Goal: Task Accomplishment & Management: Complete application form

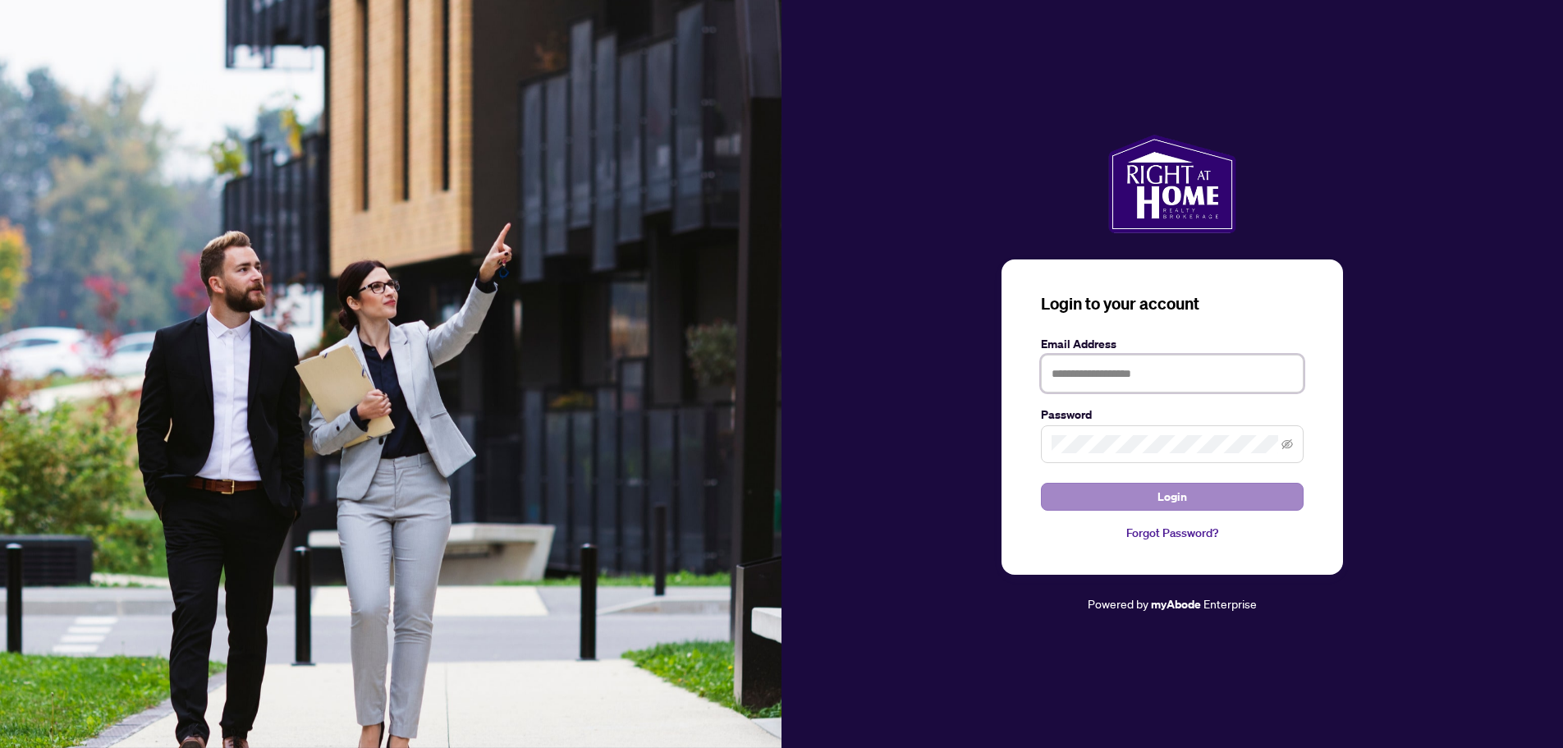
type input "**********"
click at [1167, 499] on span "Login" at bounding box center [1173, 497] width 30 height 26
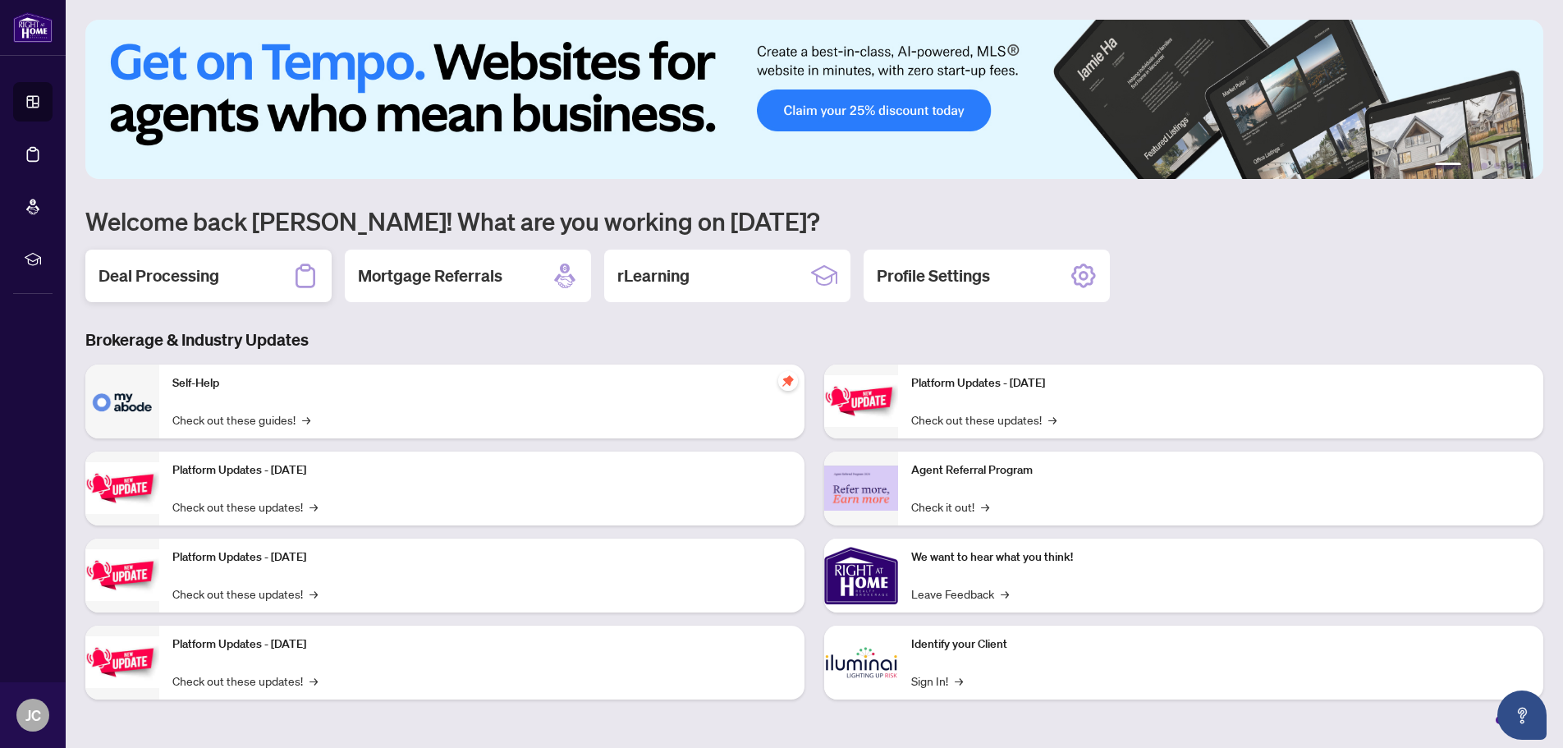
click at [308, 278] on icon at bounding box center [305, 276] width 26 height 26
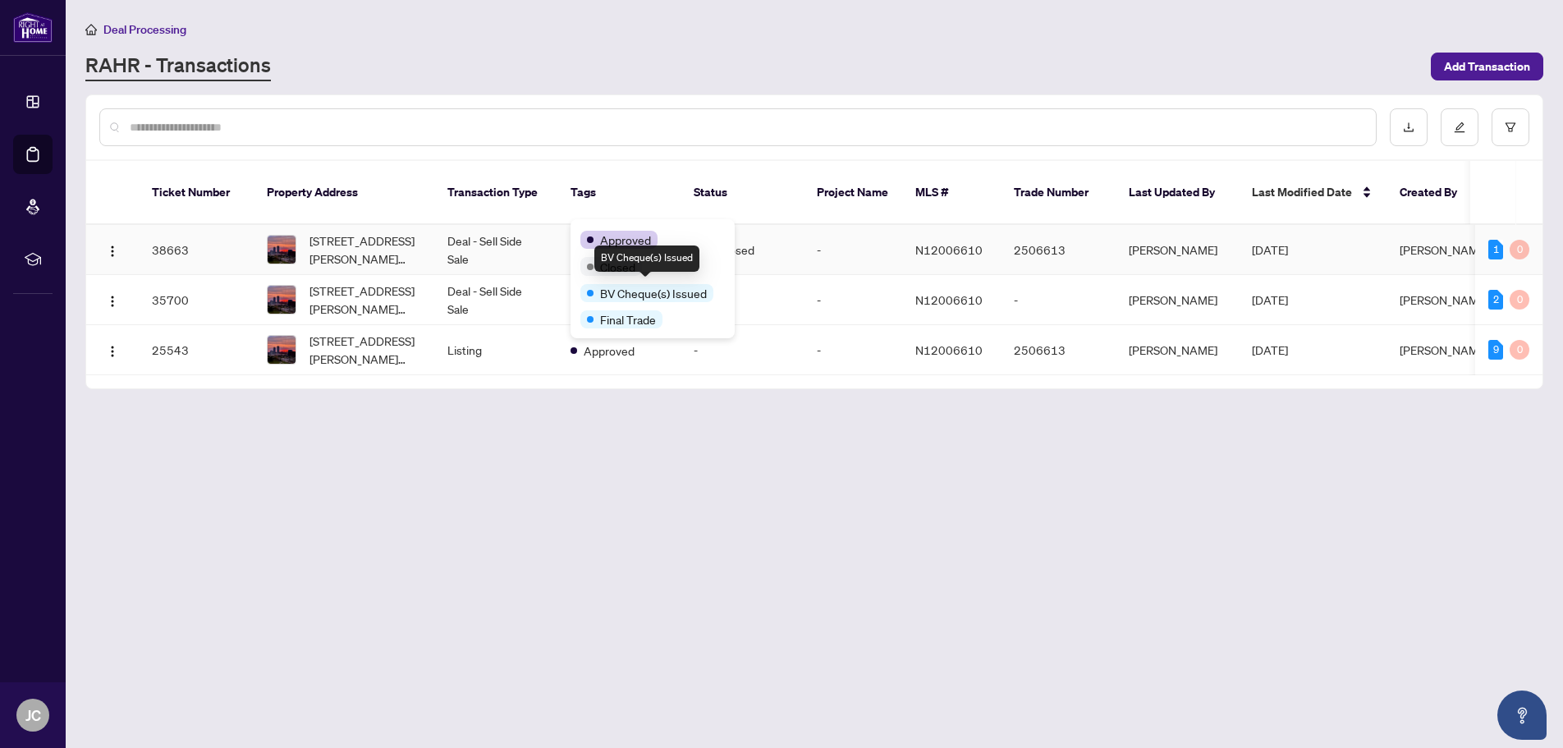
click at [621, 291] on span "BV Cheque(s) Issued" at bounding box center [653, 293] width 107 height 18
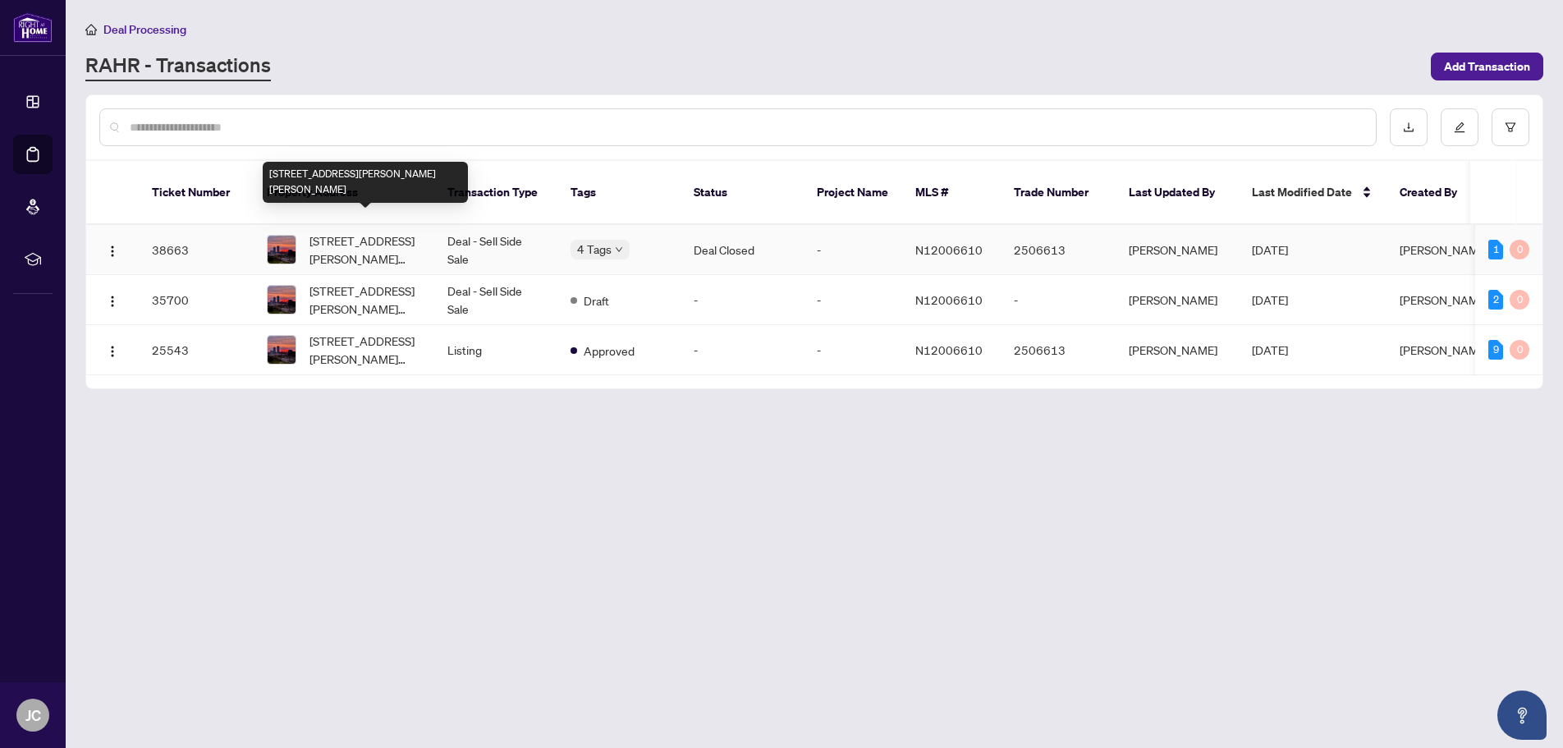
click at [357, 233] on span "[STREET_ADDRESS][PERSON_NAME][PERSON_NAME]" at bounding box center [366, 250] width 112 height 36
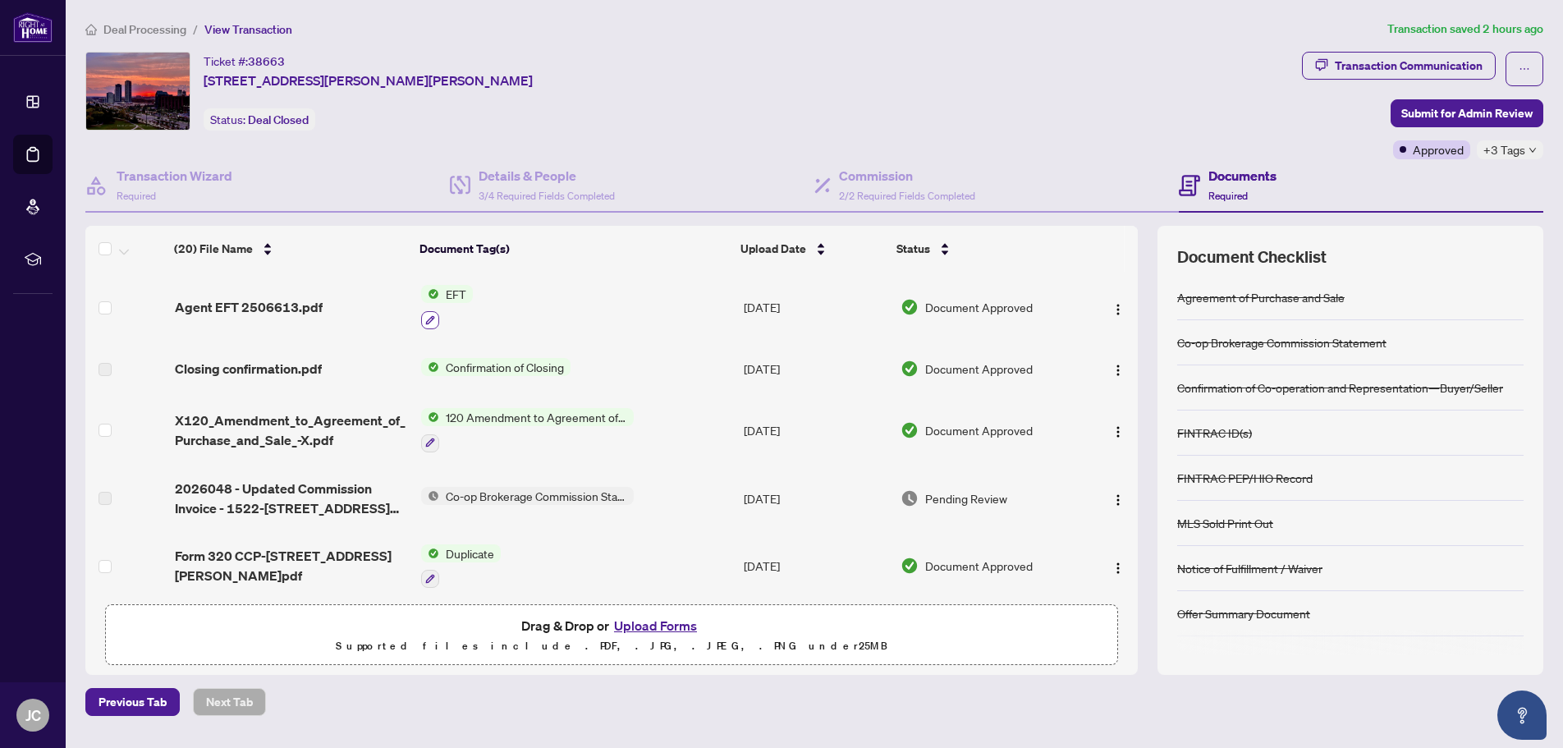
click at [429, 319] on icon "button" at bounding box center [430, 319] width 9 height 9
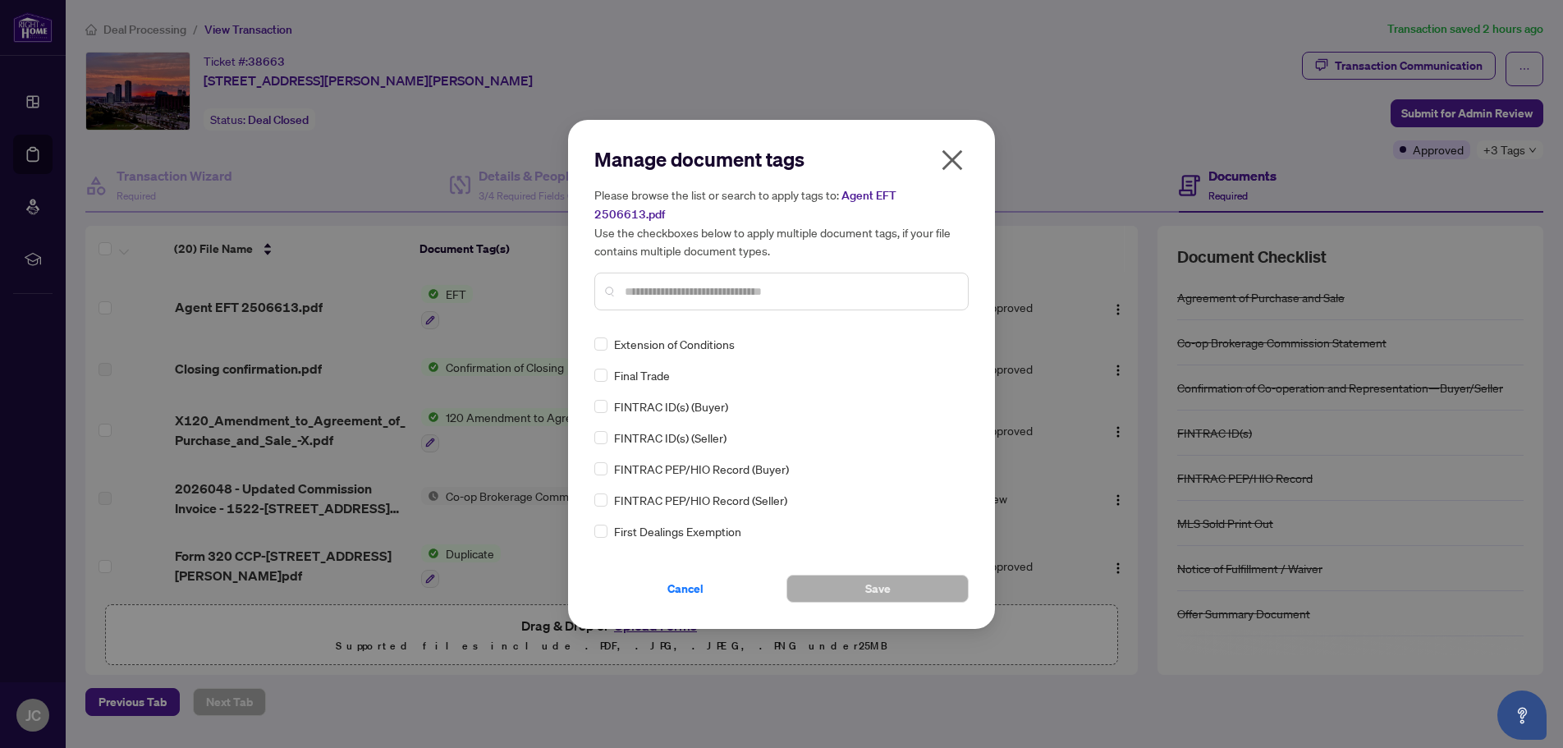
scroll to position [1806, 0]
click at [952, 161] on icon "close" at bounding box center [952, 159] width 21 height 21
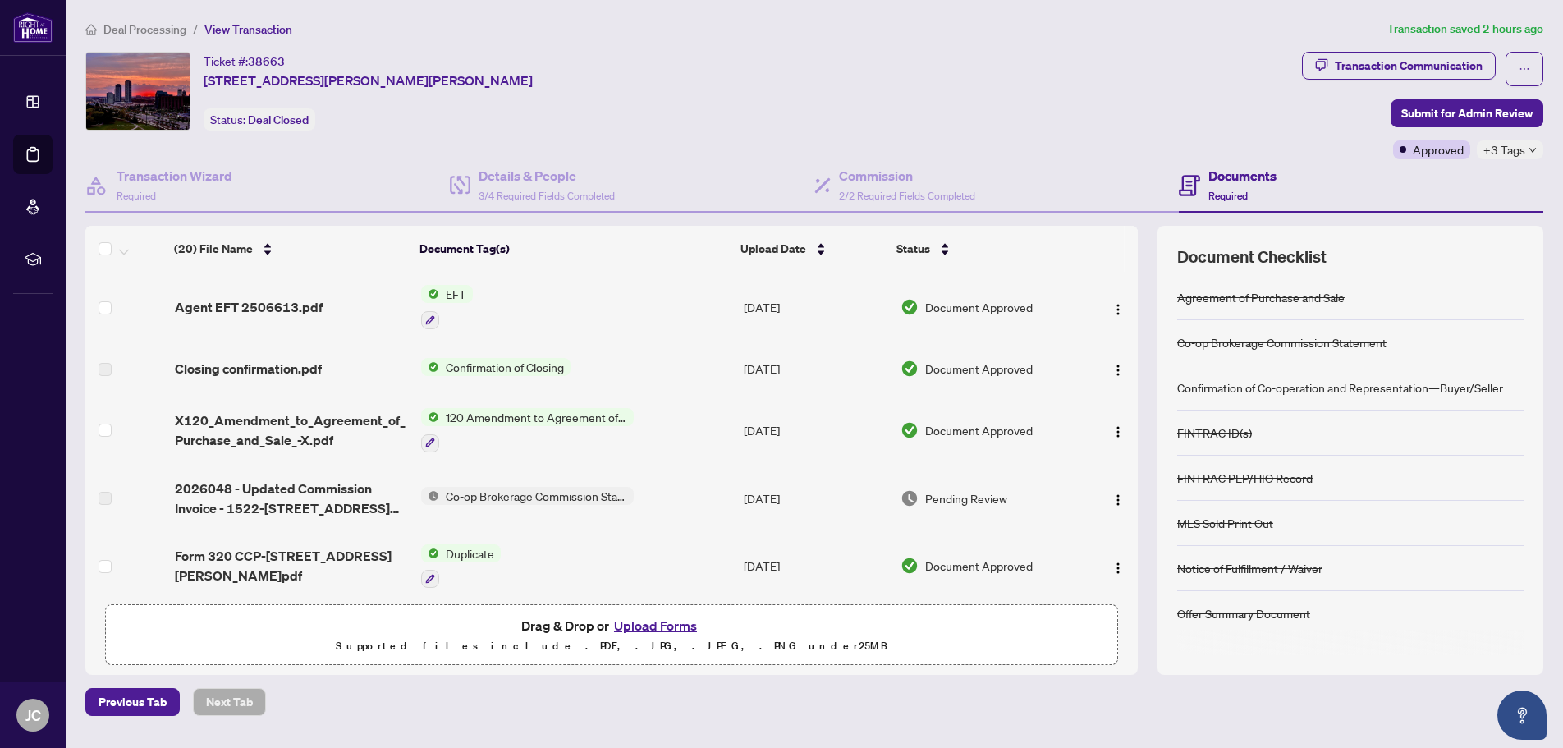
click at [1526, 148] on div "+3 Tags" at bounding box center [1510, 149] width 67 height 19
click at [1441, 212] on span "Final Trade" at bounding box center [1437, 211] width 56 height 18
click at [1499, 183] on span "BV Cheque(s) Issued" at bounding box center [1462, 185] width 107 height 18
click at [1556, 176] on main "Deal Processing / View Transaction Transaction saved 2 hours ago Ticket #: 3866…" at bounding box center [814, 374] width 1497 height 748
click at [1459, 112] on span "Submit for Admin Review" at bounding box center [1466, 113] width 131 height 26
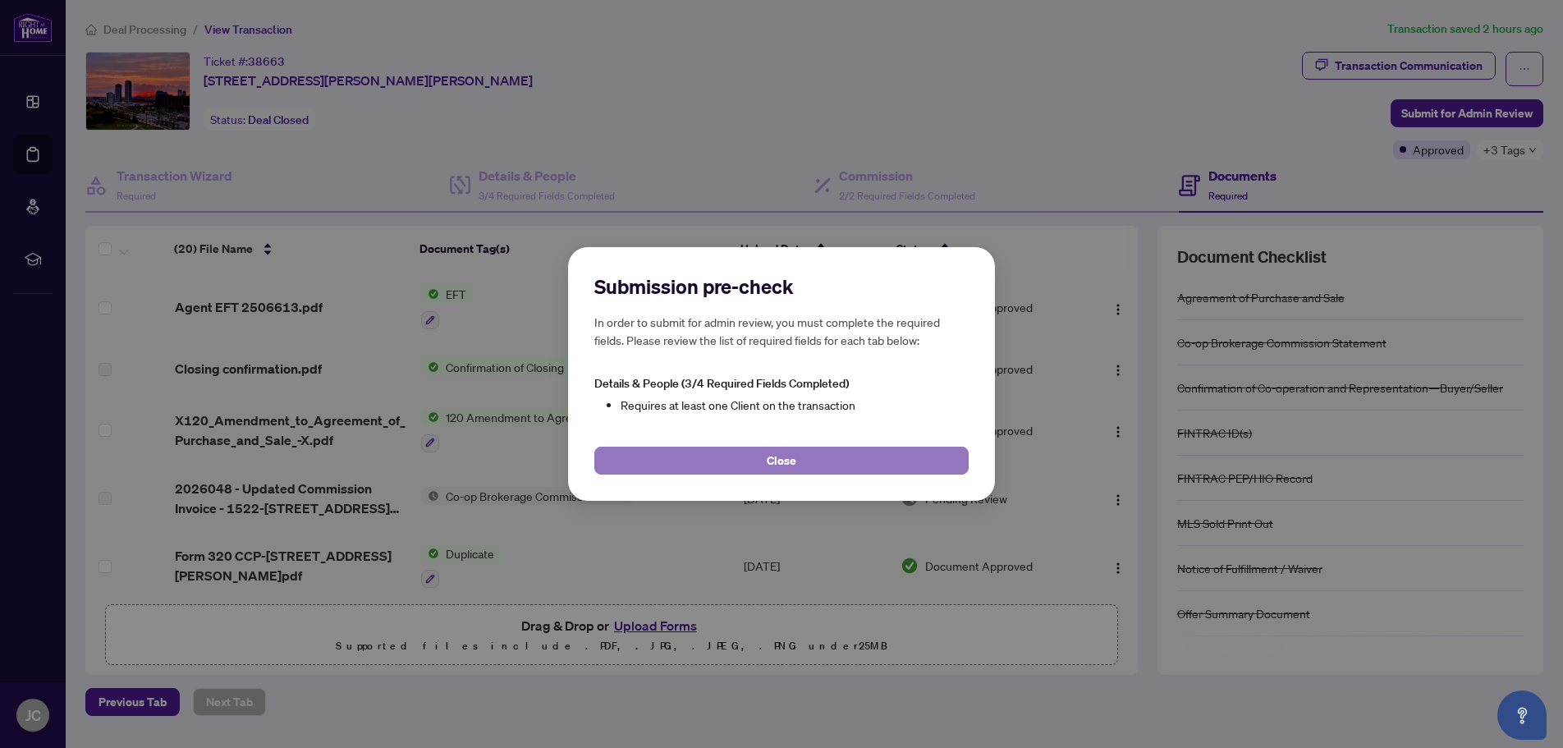
click at [786, 466] on span "Close" at bounding box center [782, 460] width 30 height 26
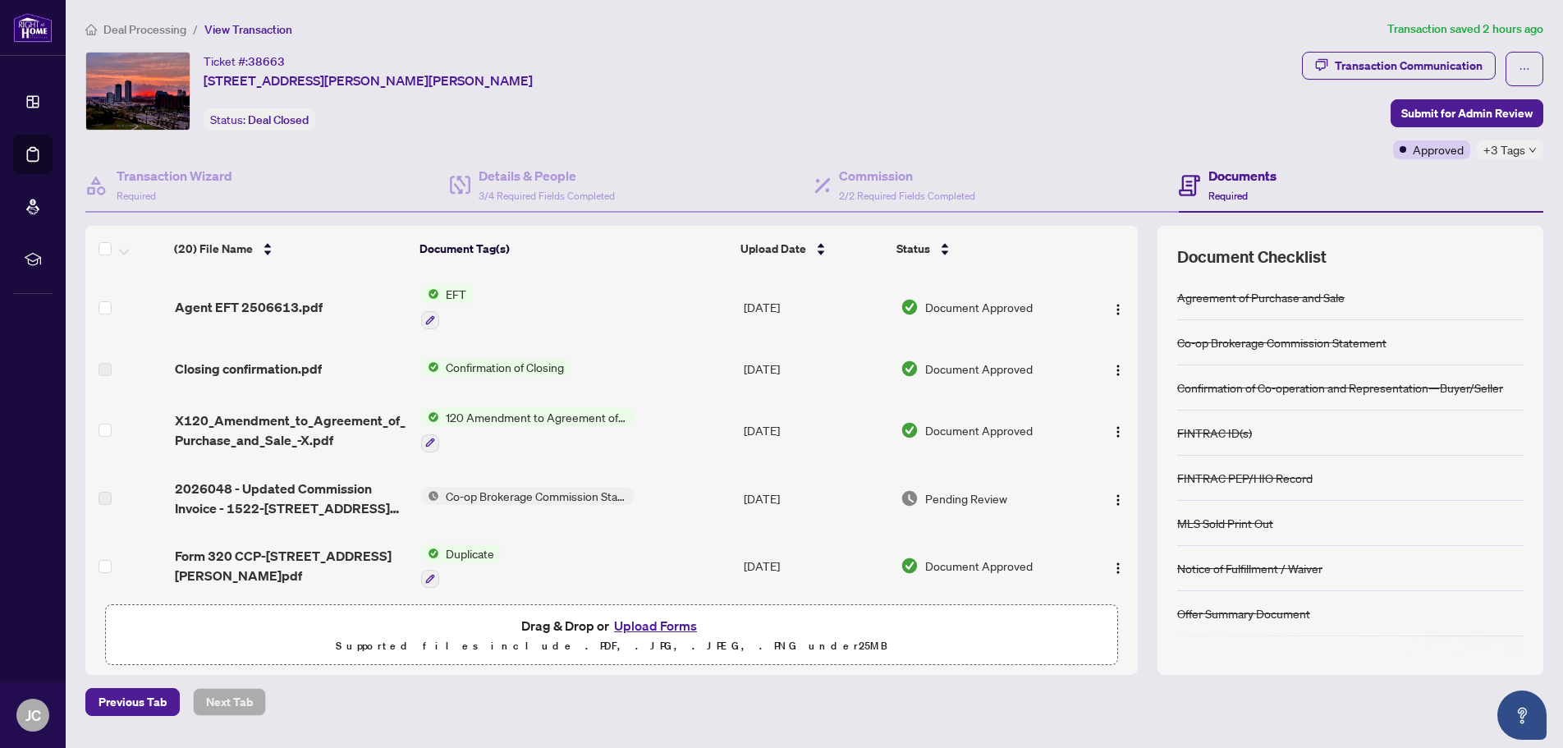
click at [1530, 151] on icon "down" at bounding box center [1533, 150] width 8 height 8
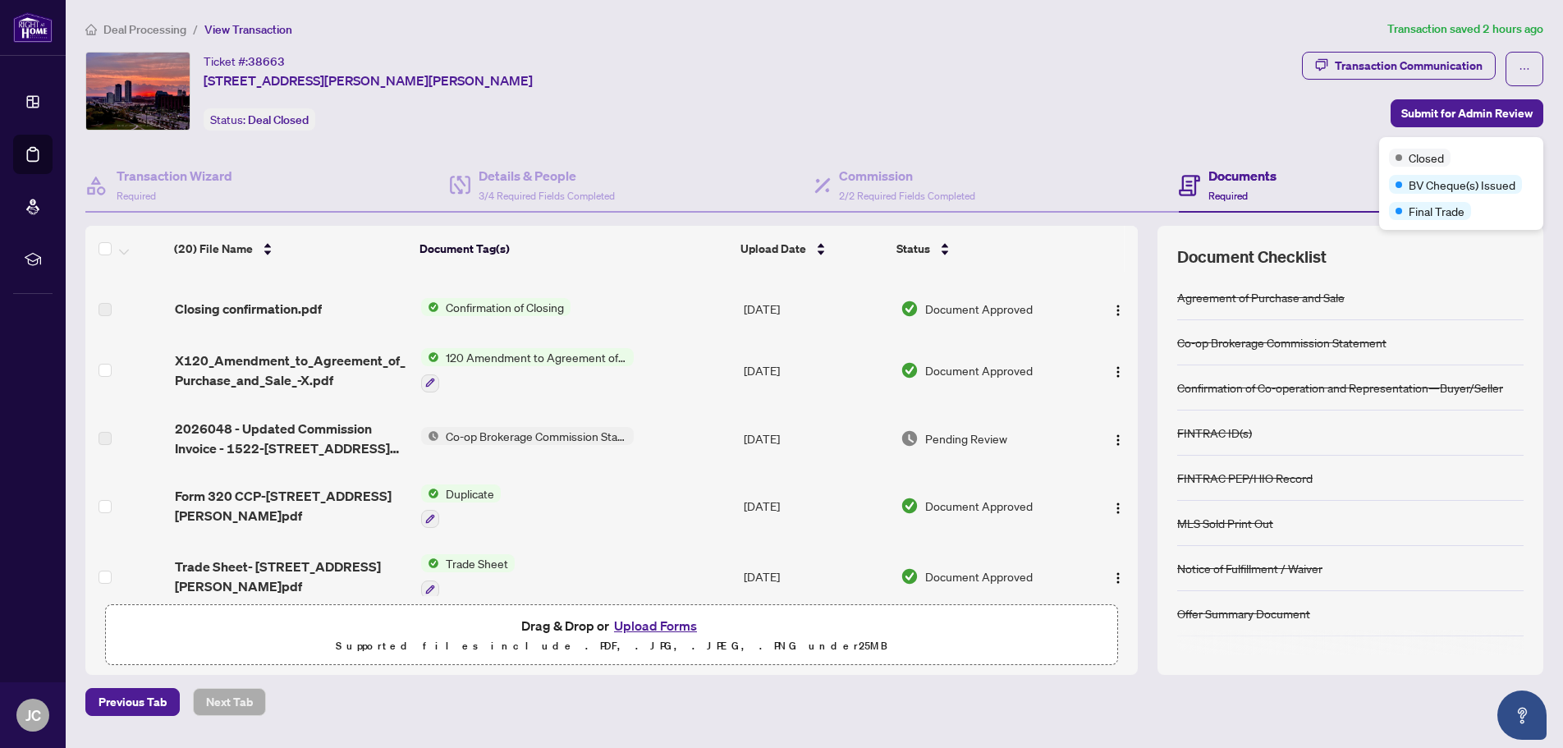
scroll to position [0, 0]
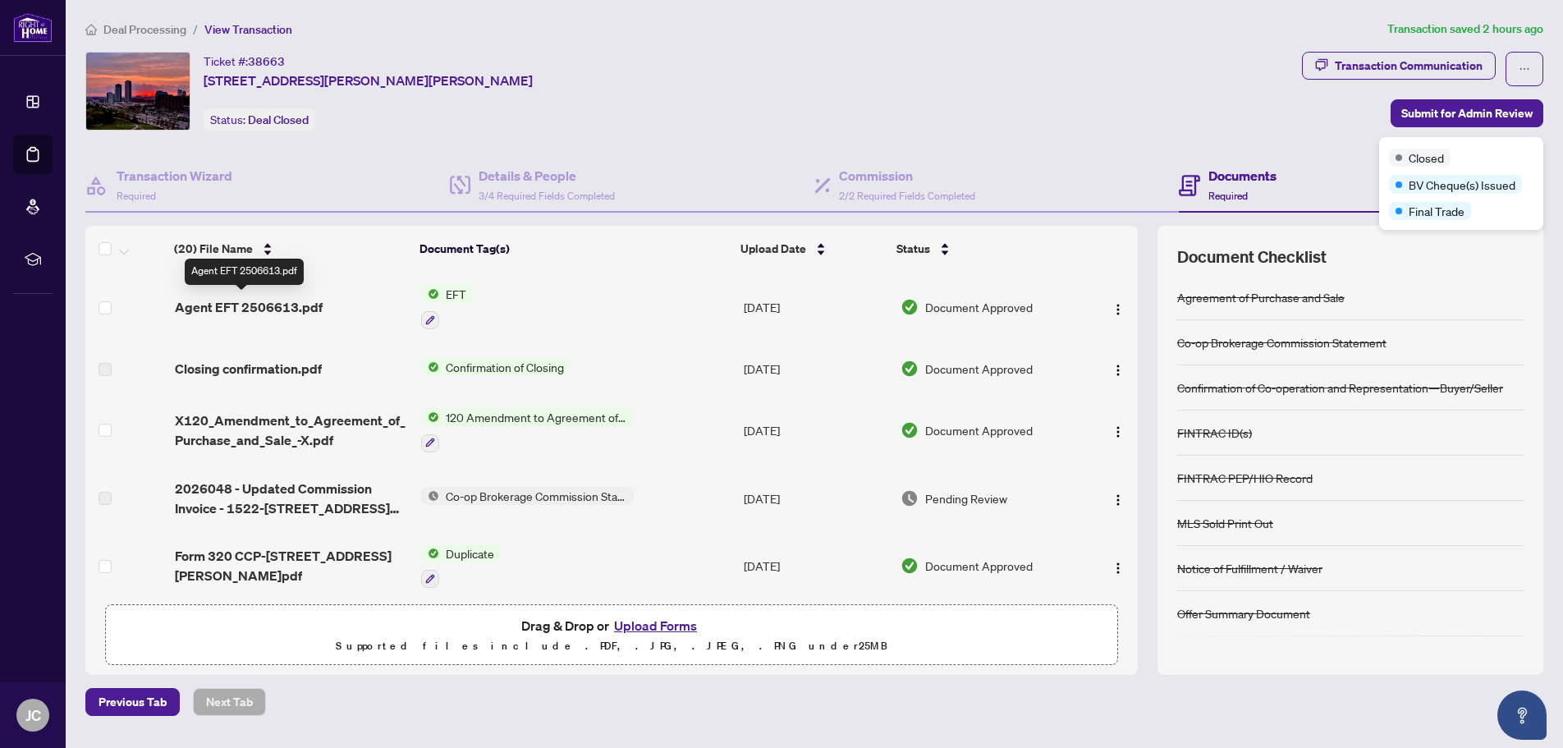
click at [258, 305] on span "Agent EFT 2506613.pdf" at bounding box center [249, 307] width 148 height 20
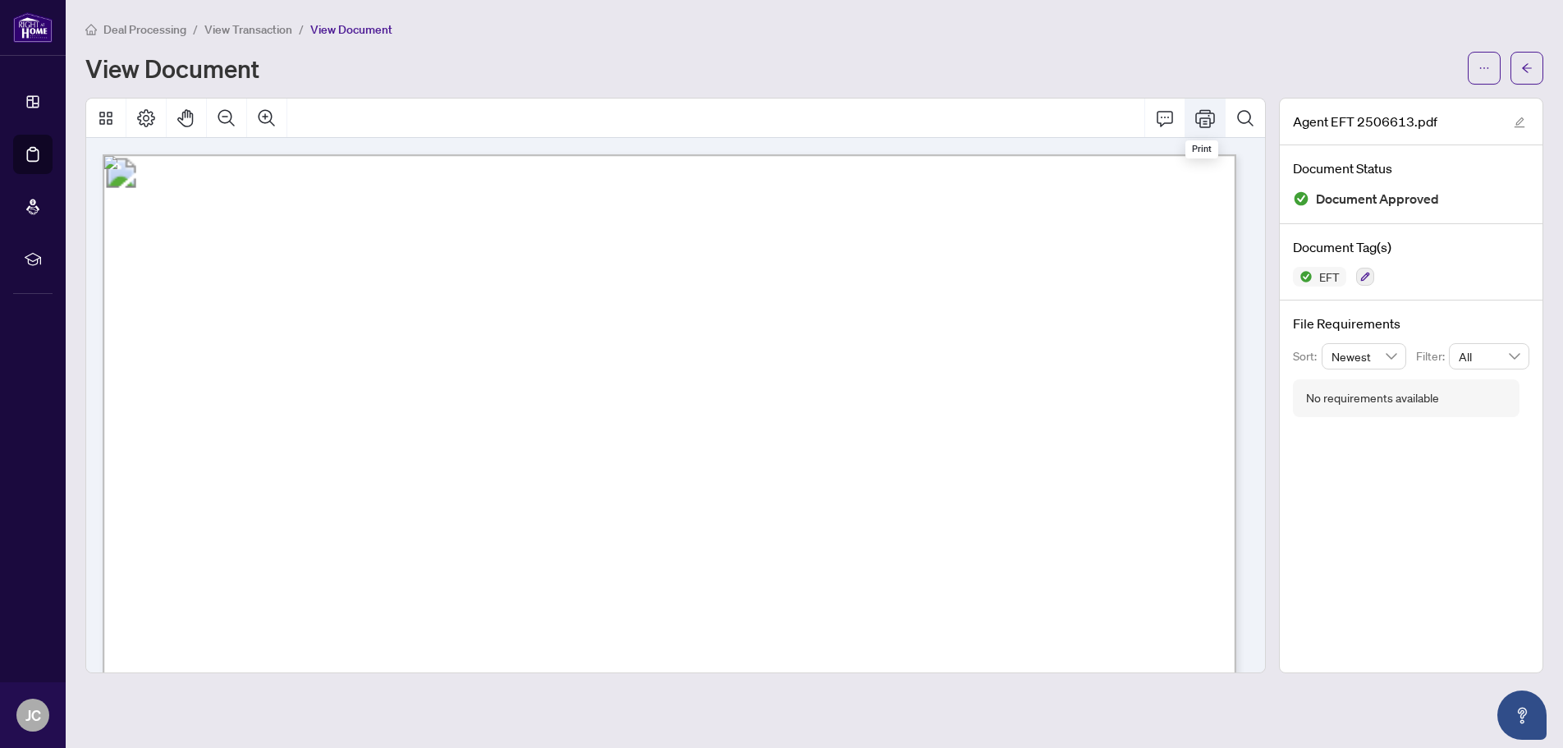
click at [1206, 117] on icon "Print" at bounding box center [1205, 118] width 20 height 18
click at [1297, 198] on img at bounding box center [1301, 198] width 16 height 16
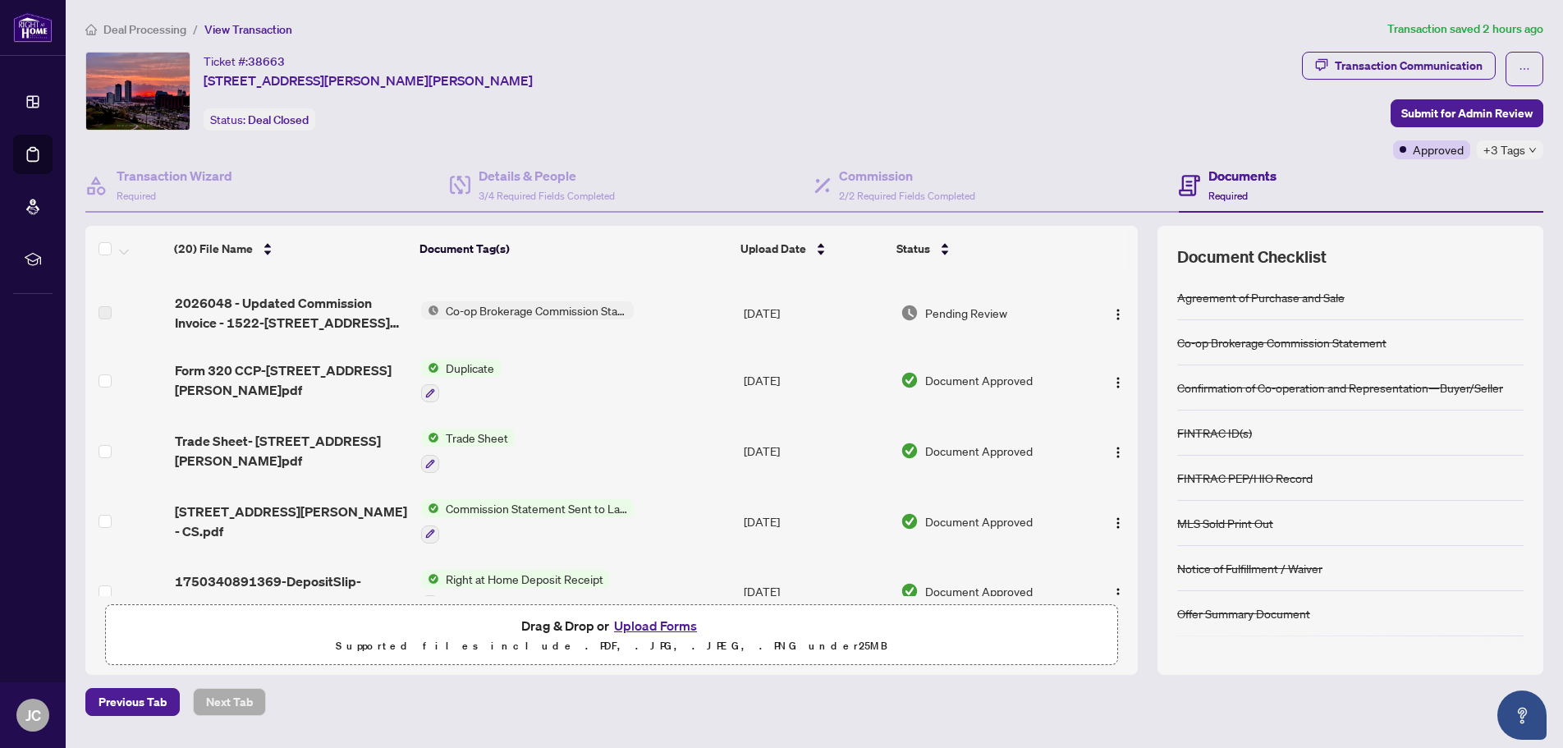
scroll to position [142, 0]
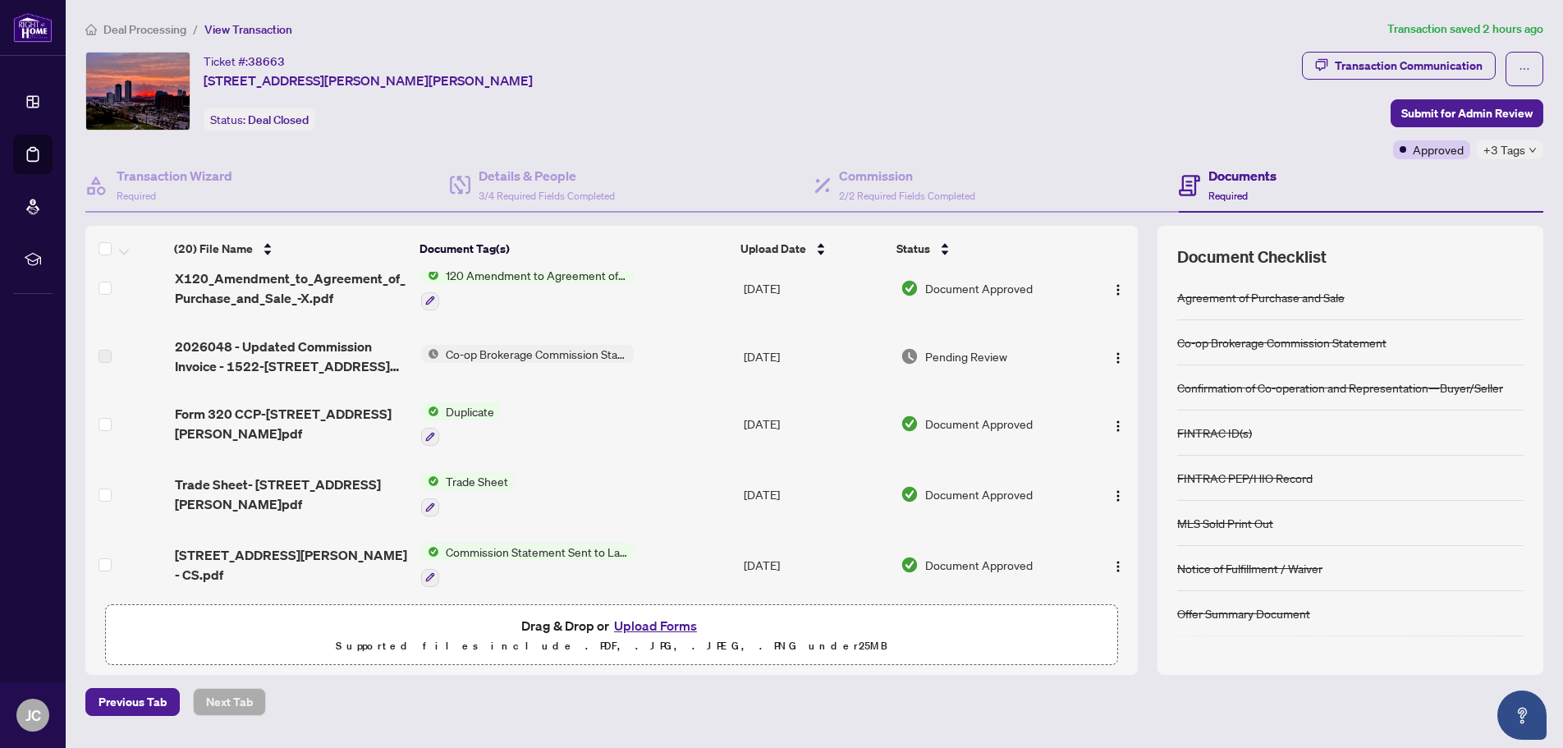
click at [465, 408] on span "Duplicate" at bounding box center [470, 411] width 62 height 18
click at [393, 389] on td "Form 320 CCP-[STREET_ADDRESS][PERSON_NAME]pdf" at bounding box center [291, 424] width 246 height 71
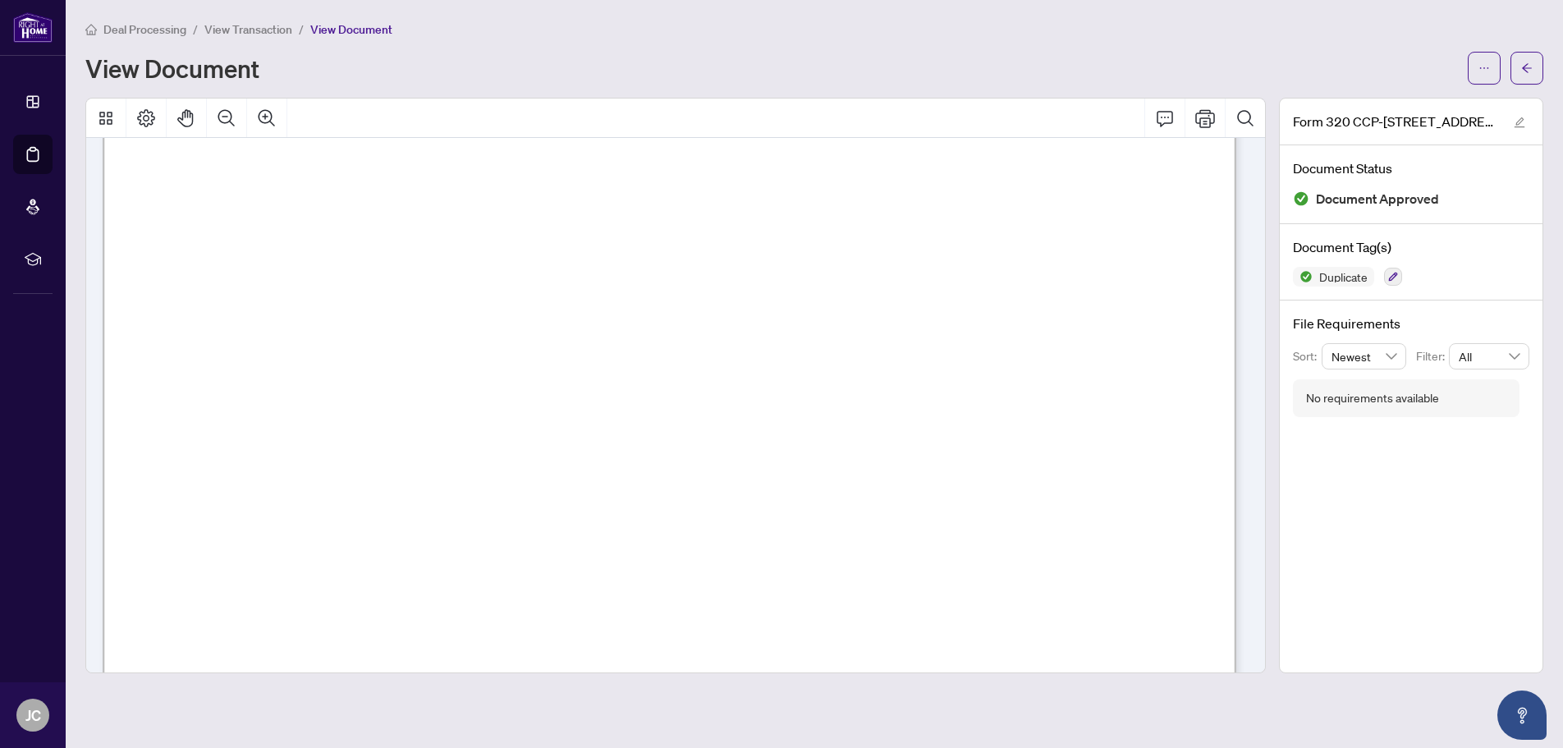
scroll to position [575, 0]
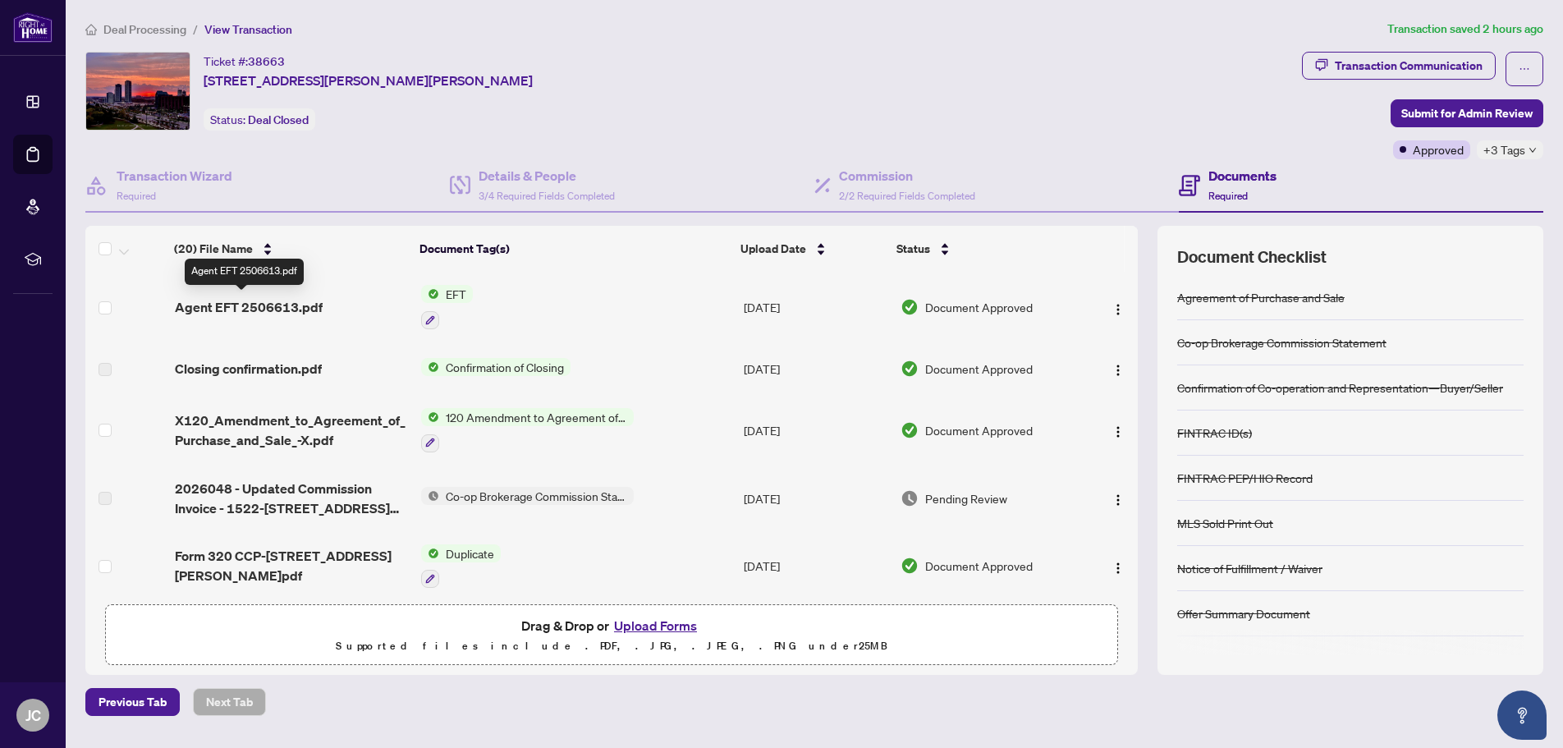
click at [270, 307] on span "Agent EFT 2506613.pdf" at bounding box center [249, 307] width 148 height 20
click at [279, 369] on span "Closing confirmation.pdf" at bounding box center [248, 369] width 147 height 20
click at [474, 363] on span "Confirmation of Closing" at bounding box center [504, 367] width 131 height 18
click at [243, 369] on span "Closing confirmation.pdf" at bounding box center [248, 369] width 147 height 20
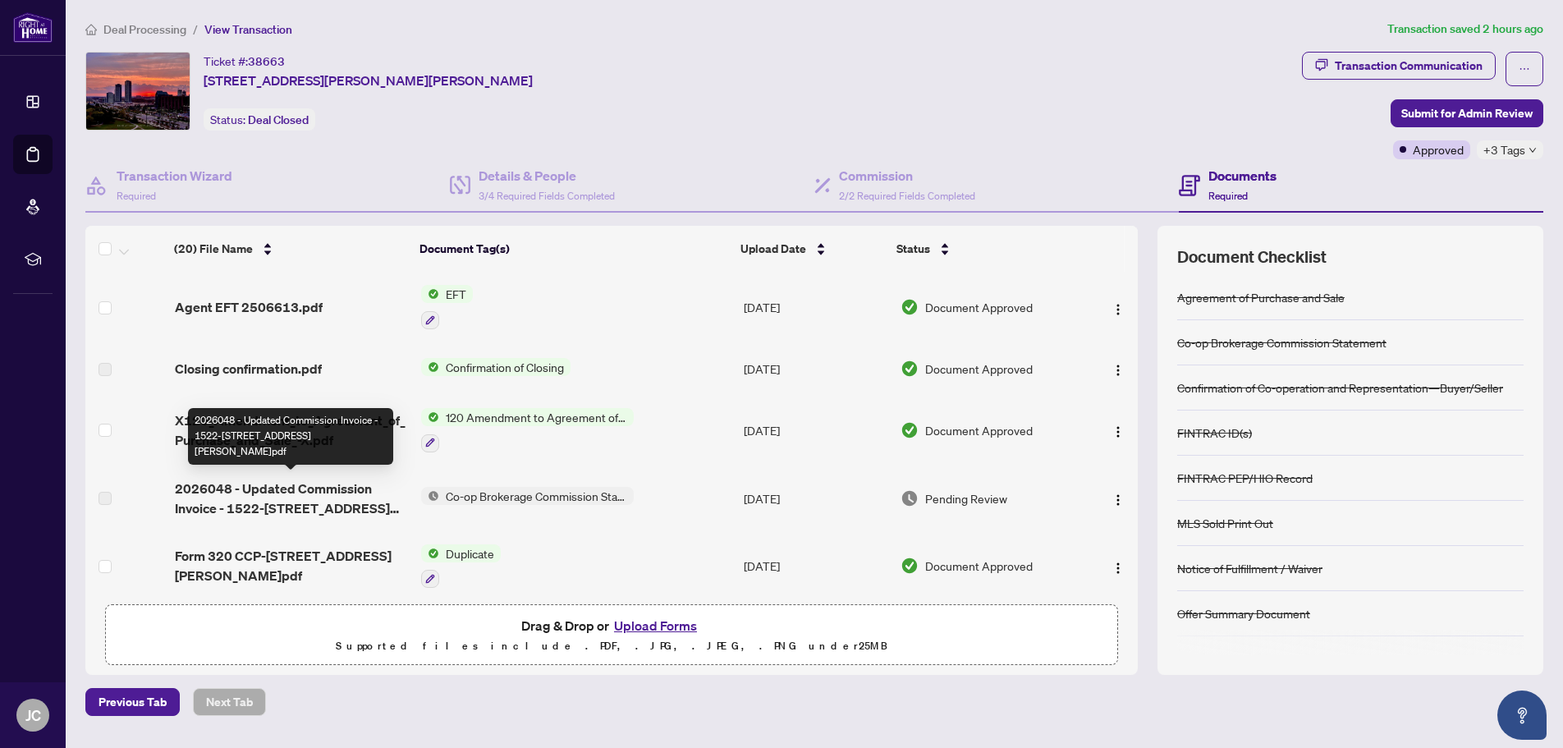
click at [213, 491] on span "2026048 - Updated Commission Invoice - 1522-[STREET_ADDRESS][PERSON_NAME]pdf" at bounding box center [291, 498] width 233 height 39
click at [213, 488] on span "2026048 - Updated Commission Invoice - 1522-[STREET_ADDRESS][PERSON_NAME]pdf" at bounding box center [291, 498] width 233 height 39
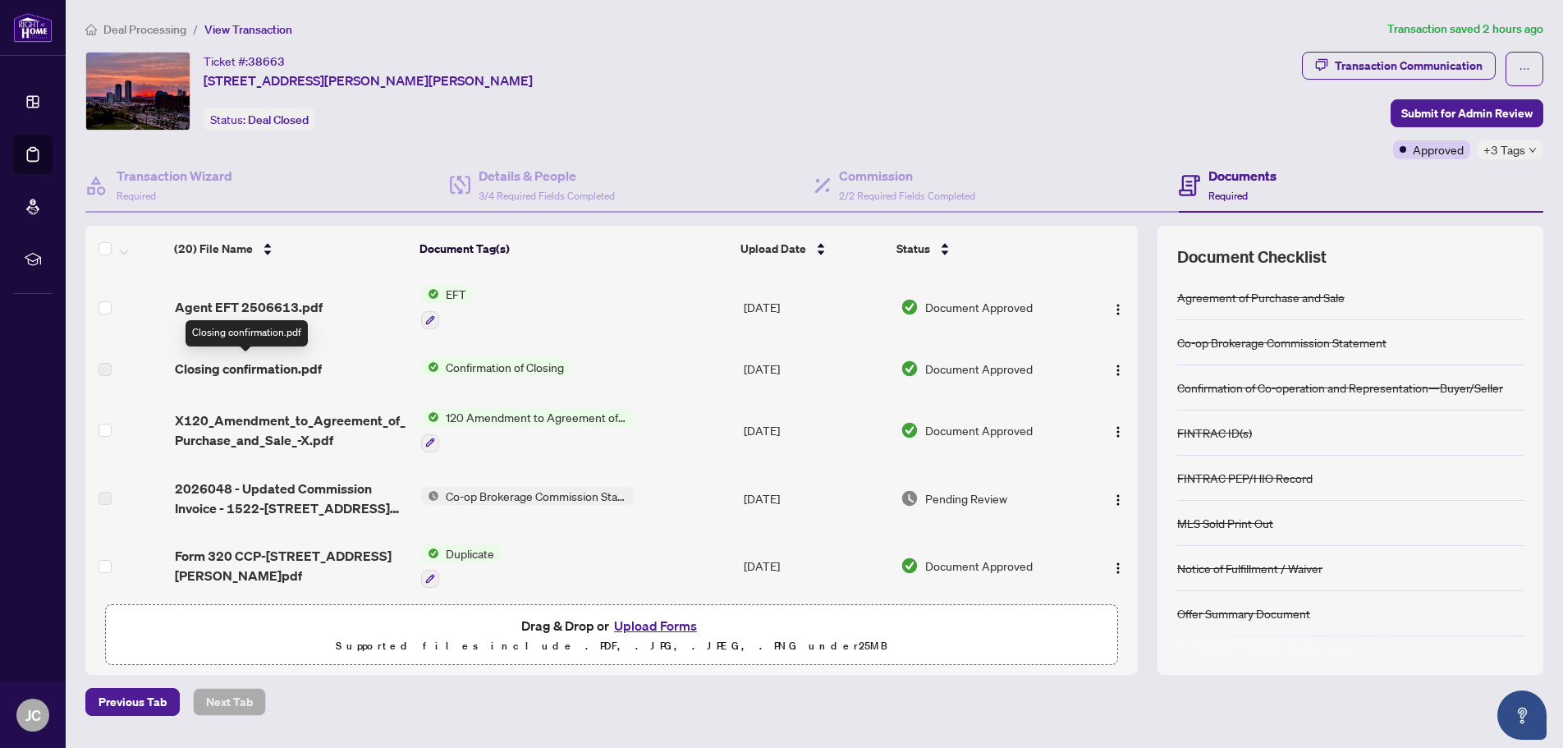
click at [217, 369] on span "Closing confirmation.pdf" at bounding box center [248, 369] width 147 height 20
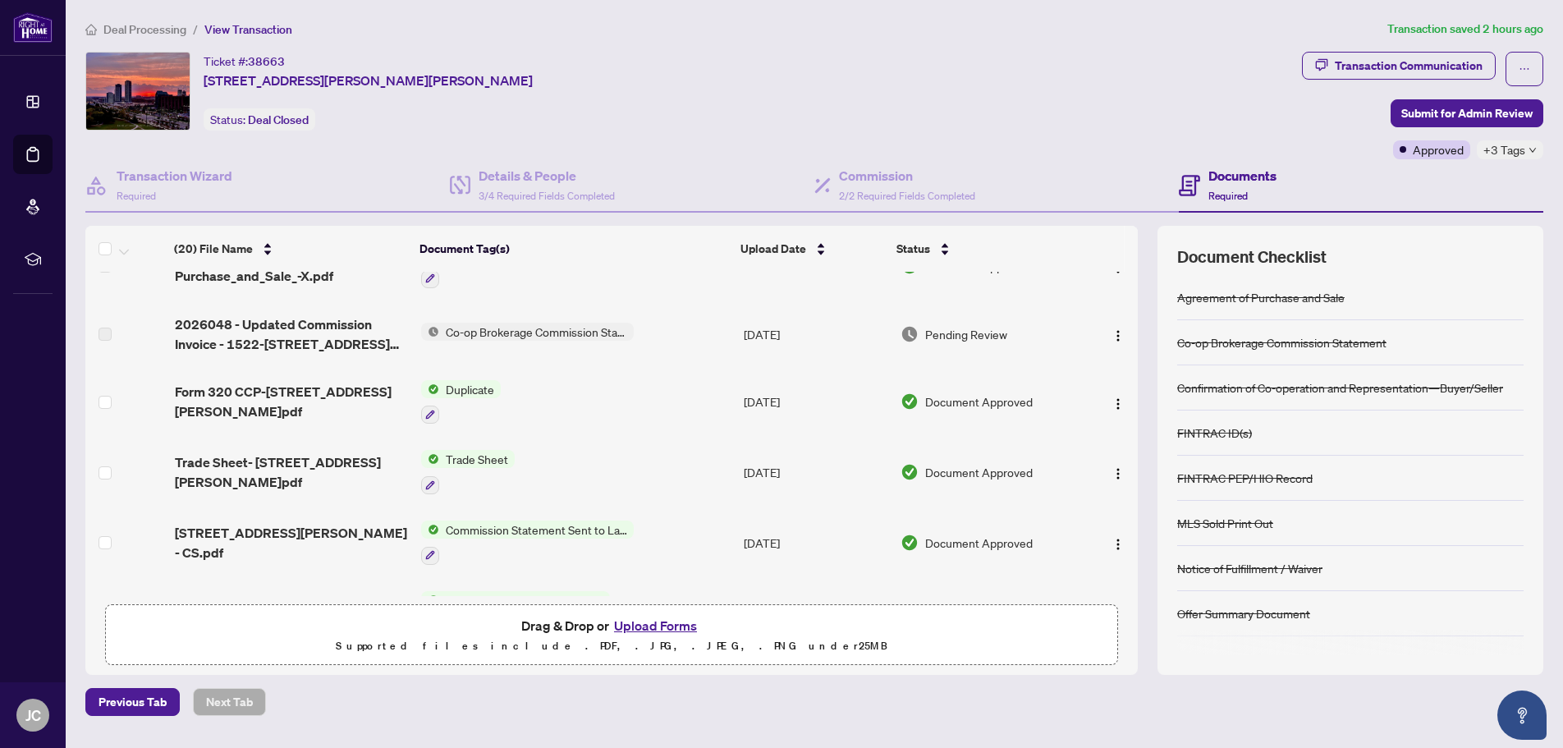
scroll to position [246, 0]
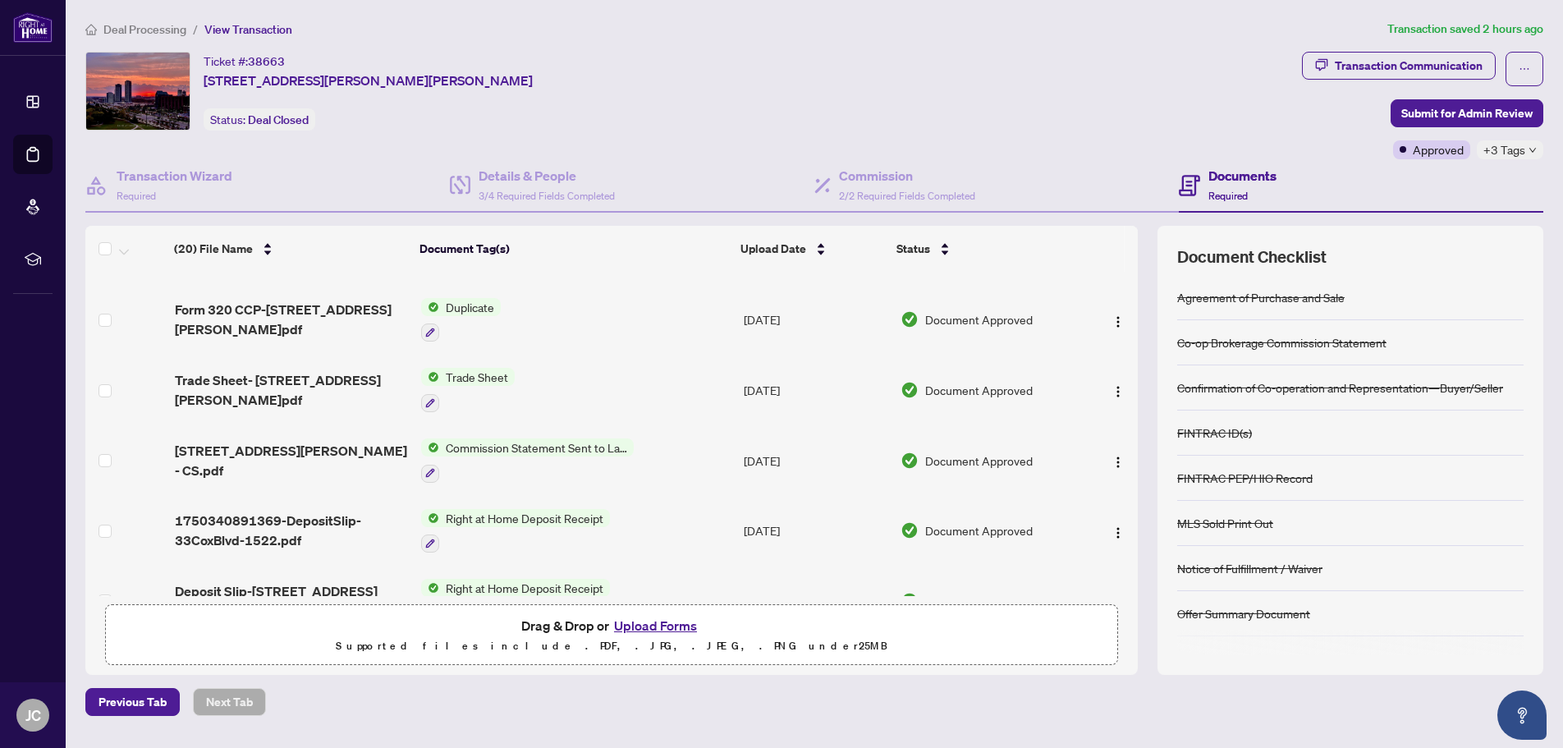
click at [458, 443] on span "Commission Statement Sent to Lawyer" at bounding box center [536, 447] width 195 height 18
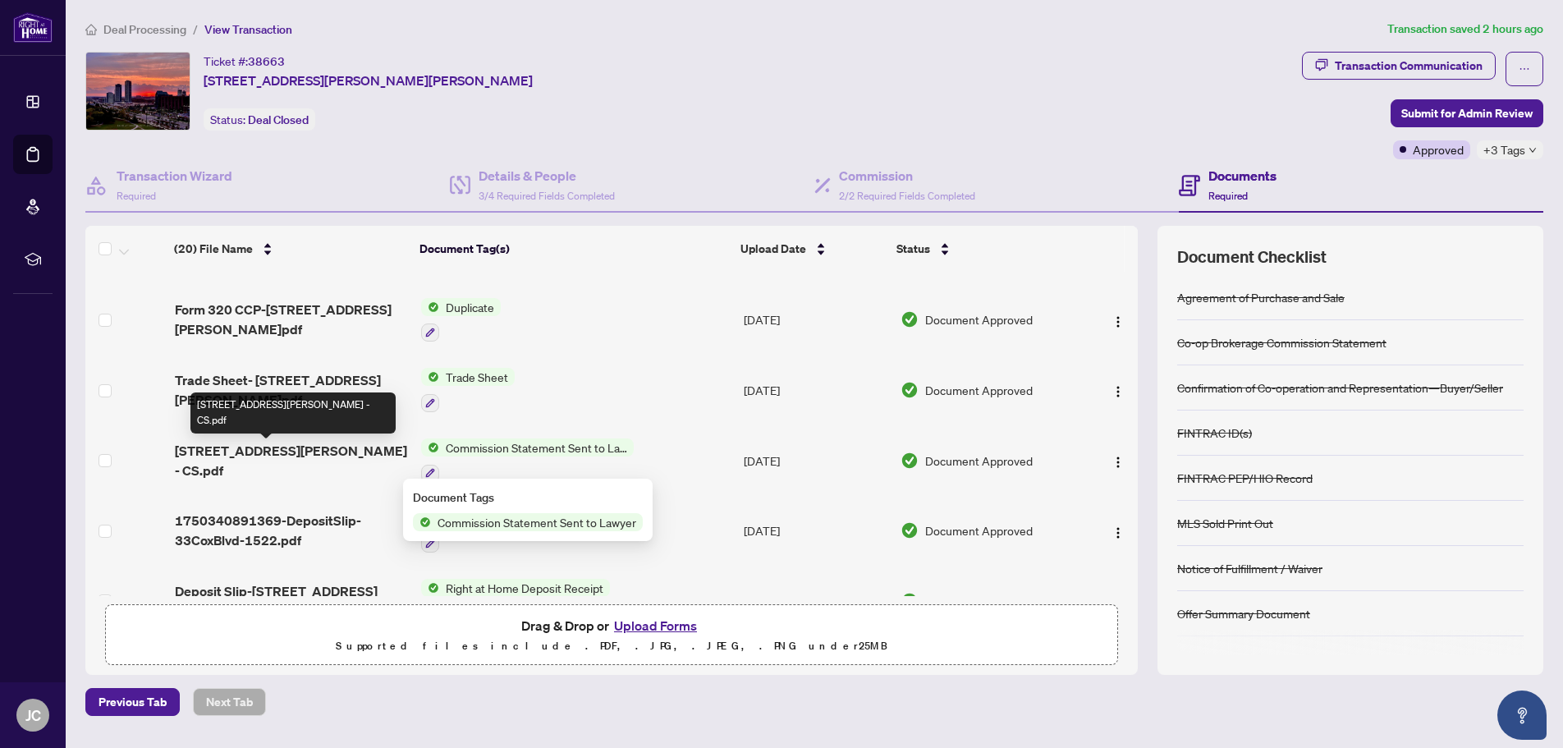
click at [282, 456] on span "[STREET_ADDRESS][PERSON_NAME] - CS.pdf" at bounding box center [291, 460] width 233 height 39
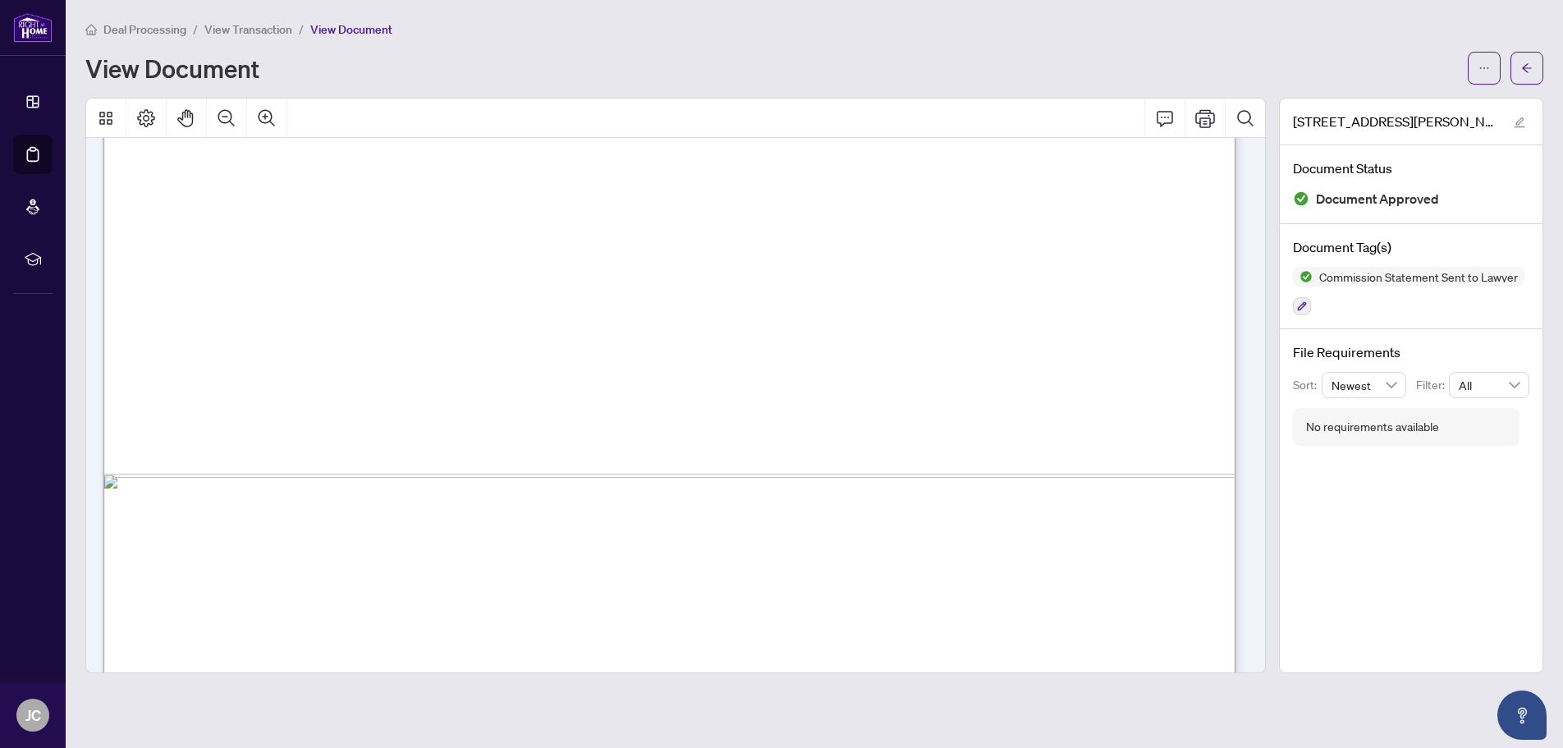
scroll to position [965, 0]
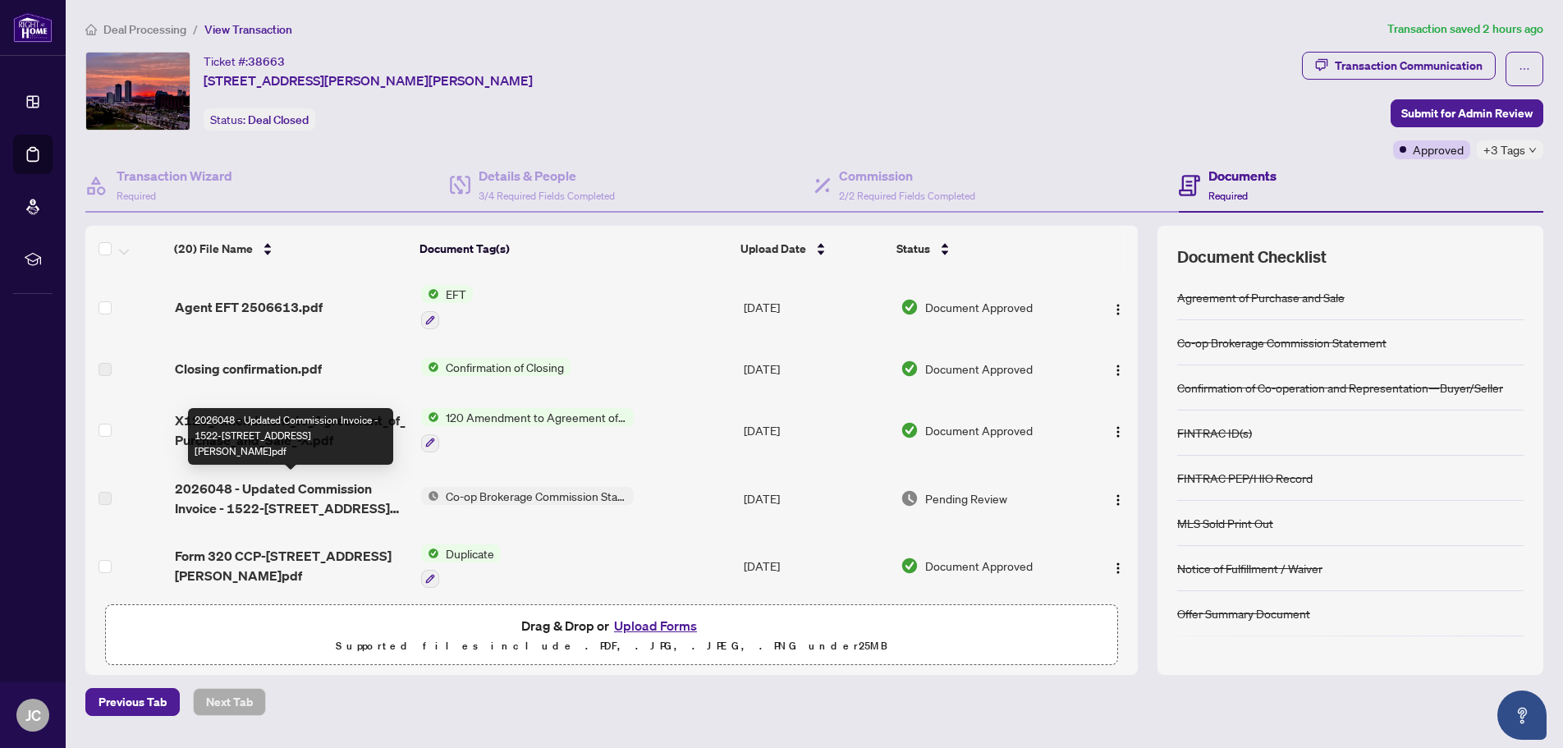
click at [273, 489] on span "2026048 - Updated Commission Invoice - 1522-[STREET_ADDRESS][PERSON_NAME]pdf" at bounding box center [291, 498] width 233 height 39
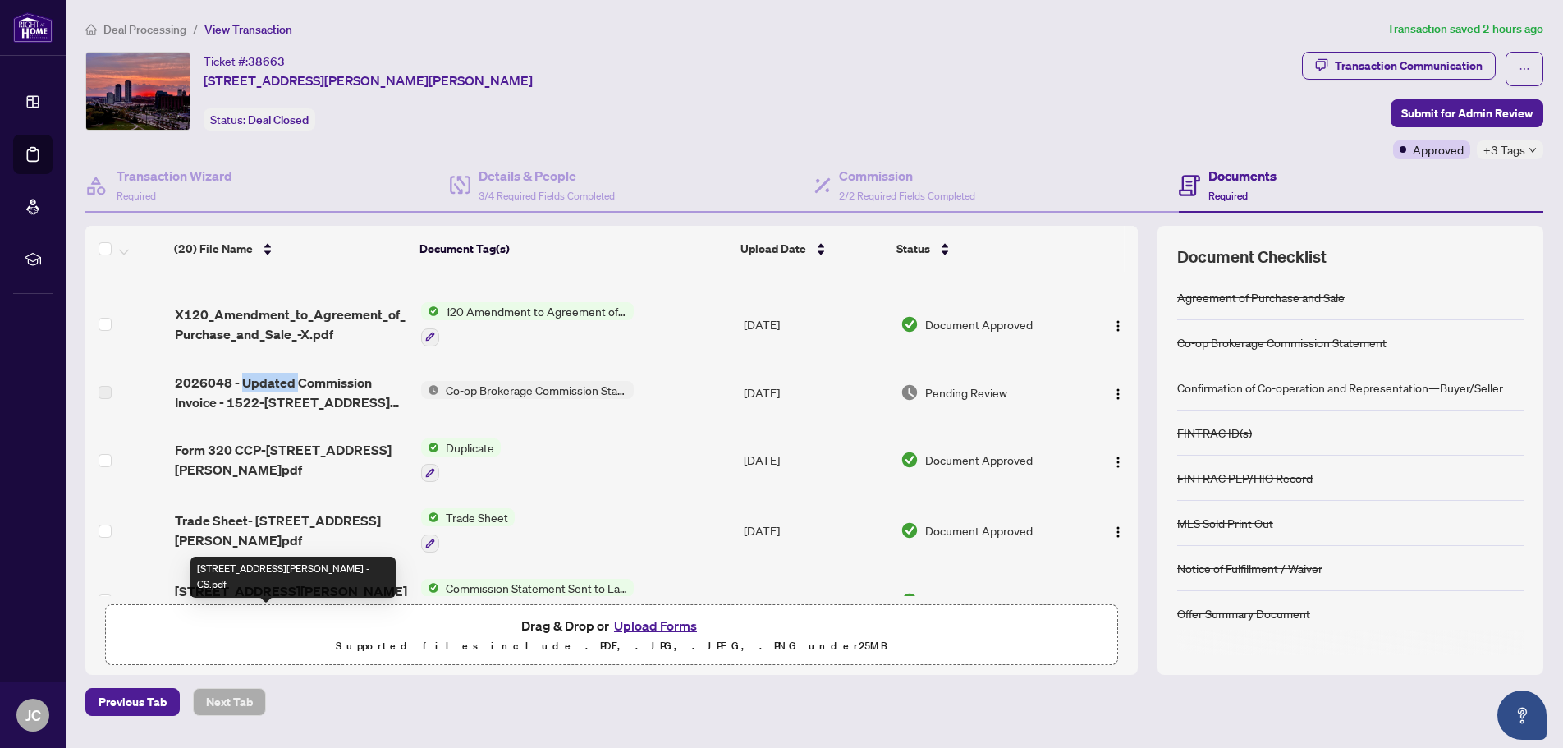
scroll to position [82, 0]
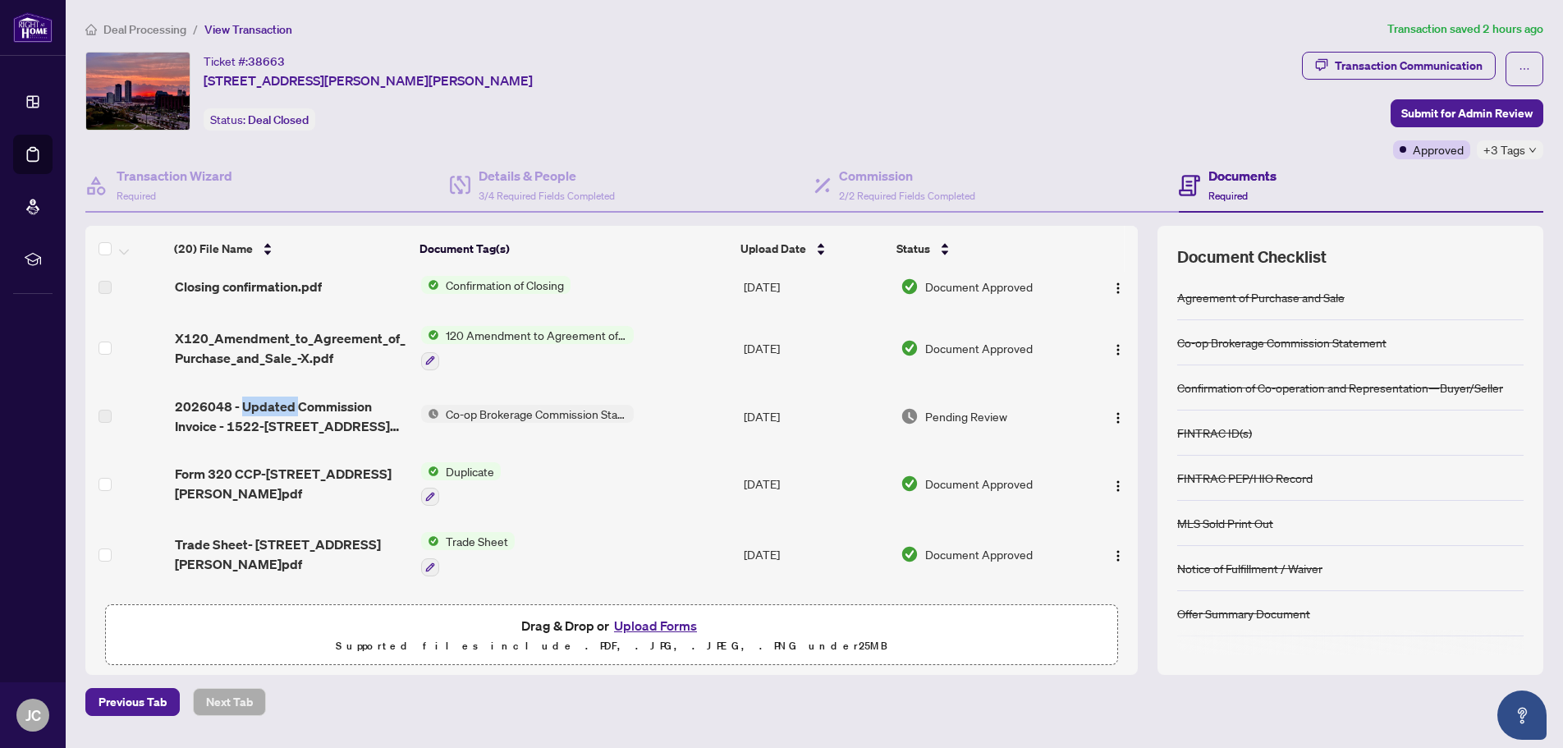
click at [496, 412] on span "Co-op Brokerage Commission Statement" at bounding box center [536, 414] width 195 height 18
click at [486, 466] on span "Co-op Brokerage Commission Statement" at bounding box center [535, 465] width 222 height 18
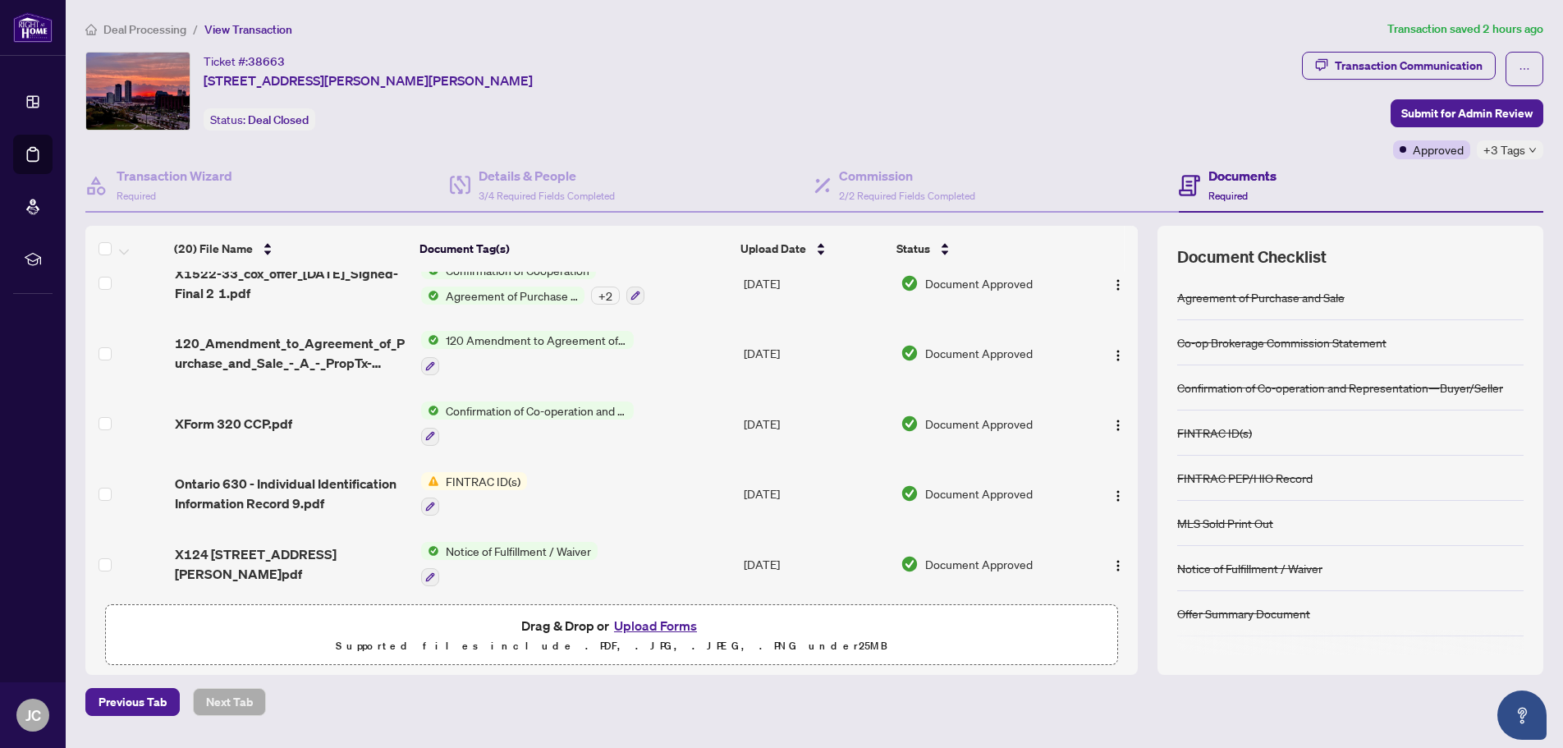
scroll to position [224, 0]
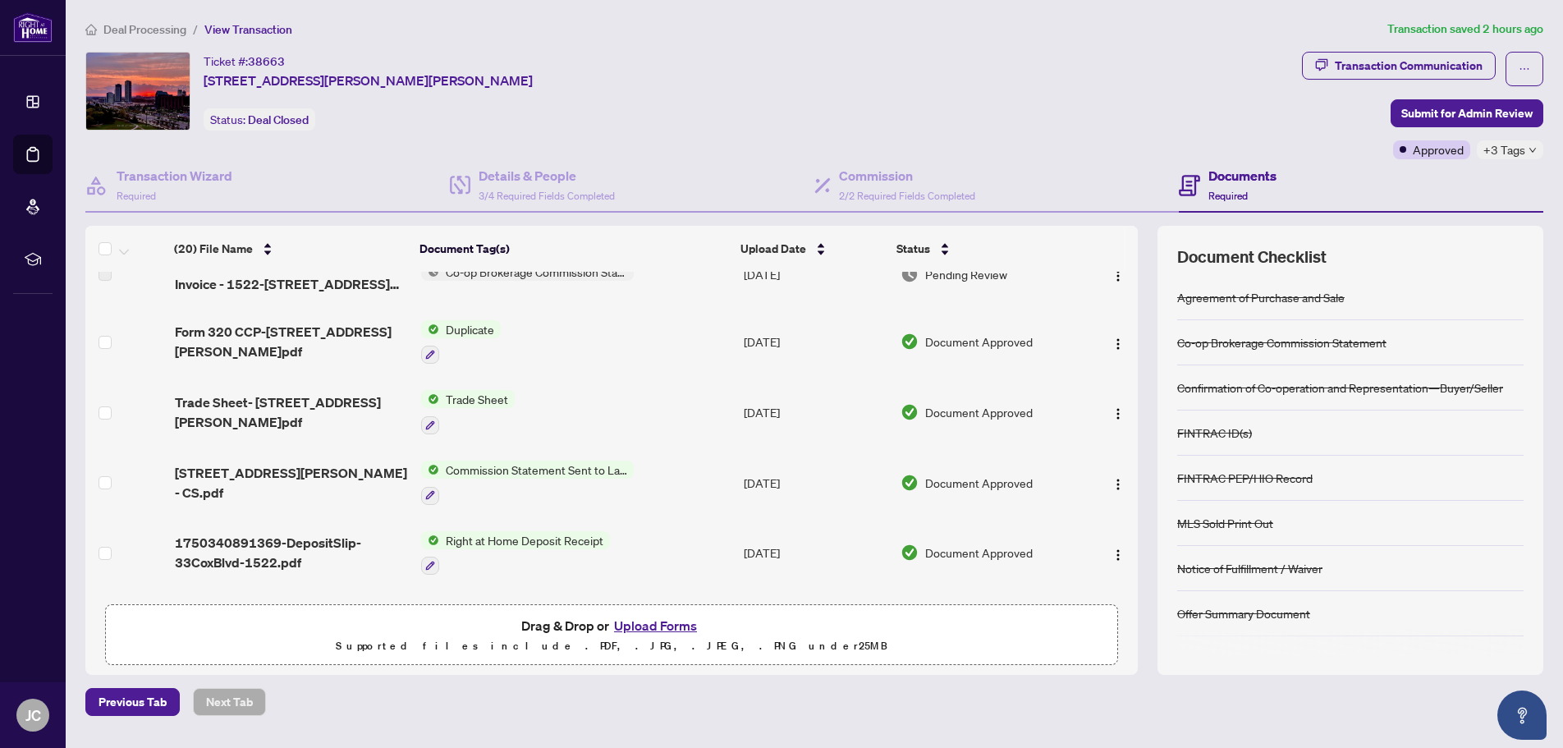
click at [1532, 152] on icon "down" at bounding box center [1533, 150] width 8 height 8
